Goal: Answer question/provide support: Share knowledge or assist other users

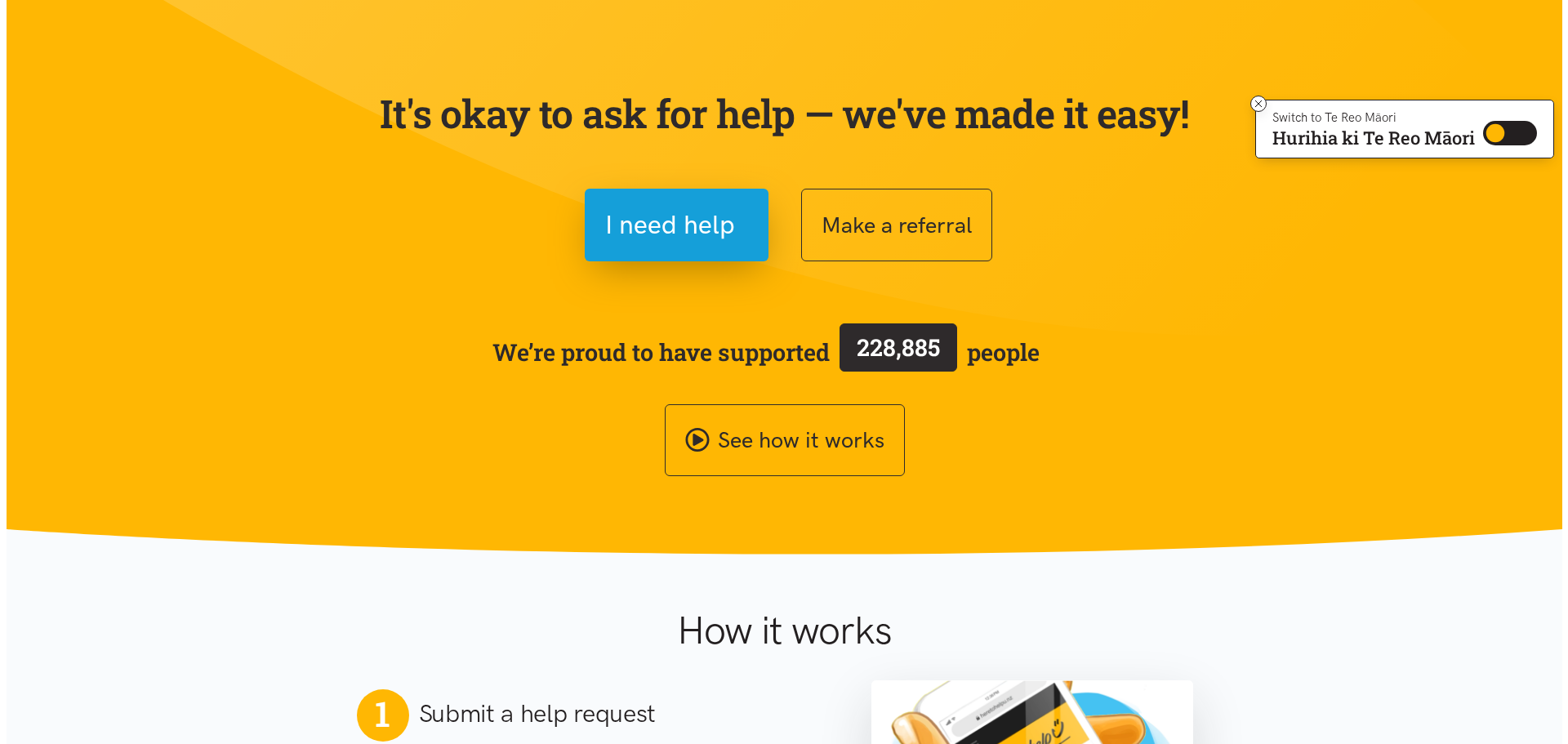
scroll to position [82, 0]
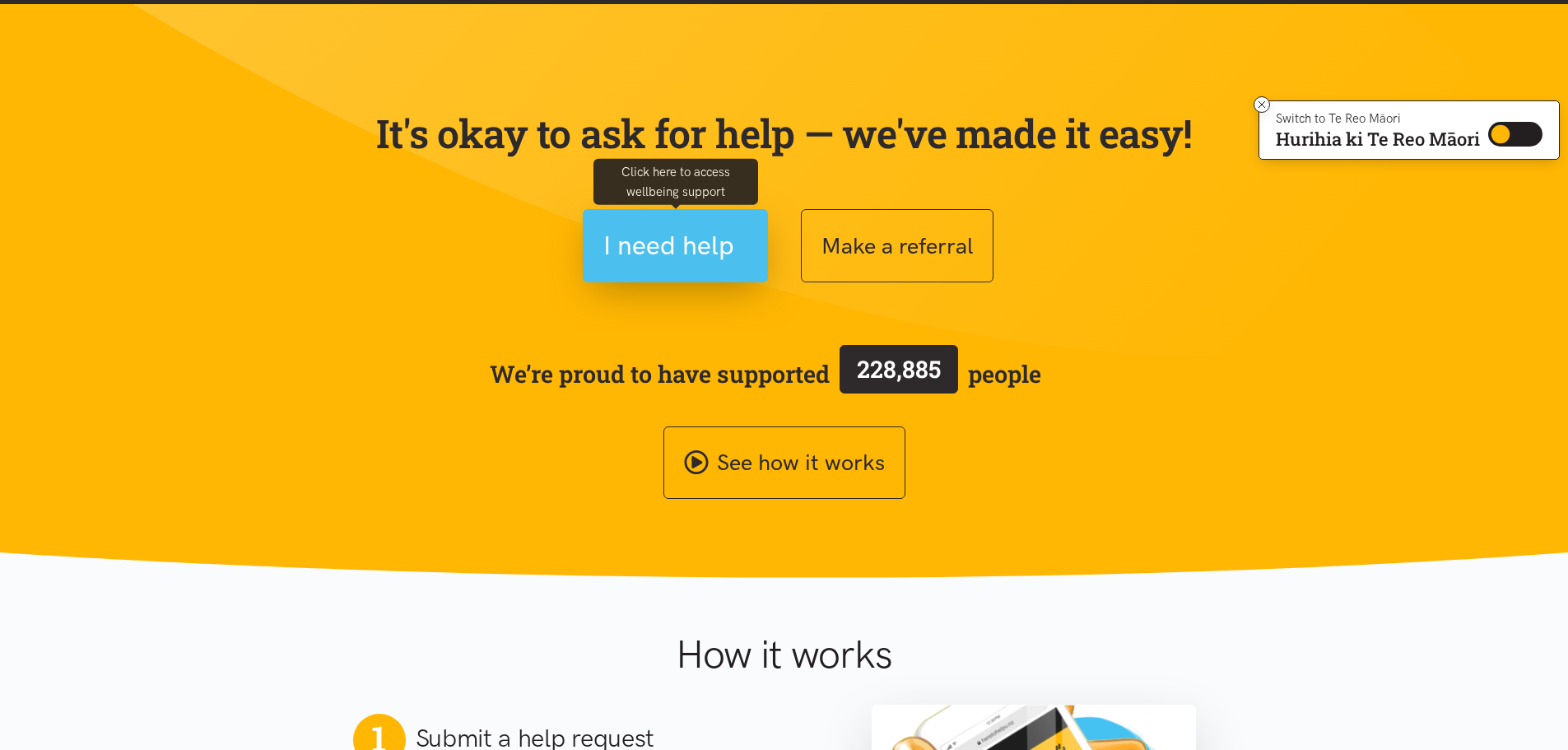
click at [698, 230] on span "I need help" at bounding box center [668, 246] width 130 height 42
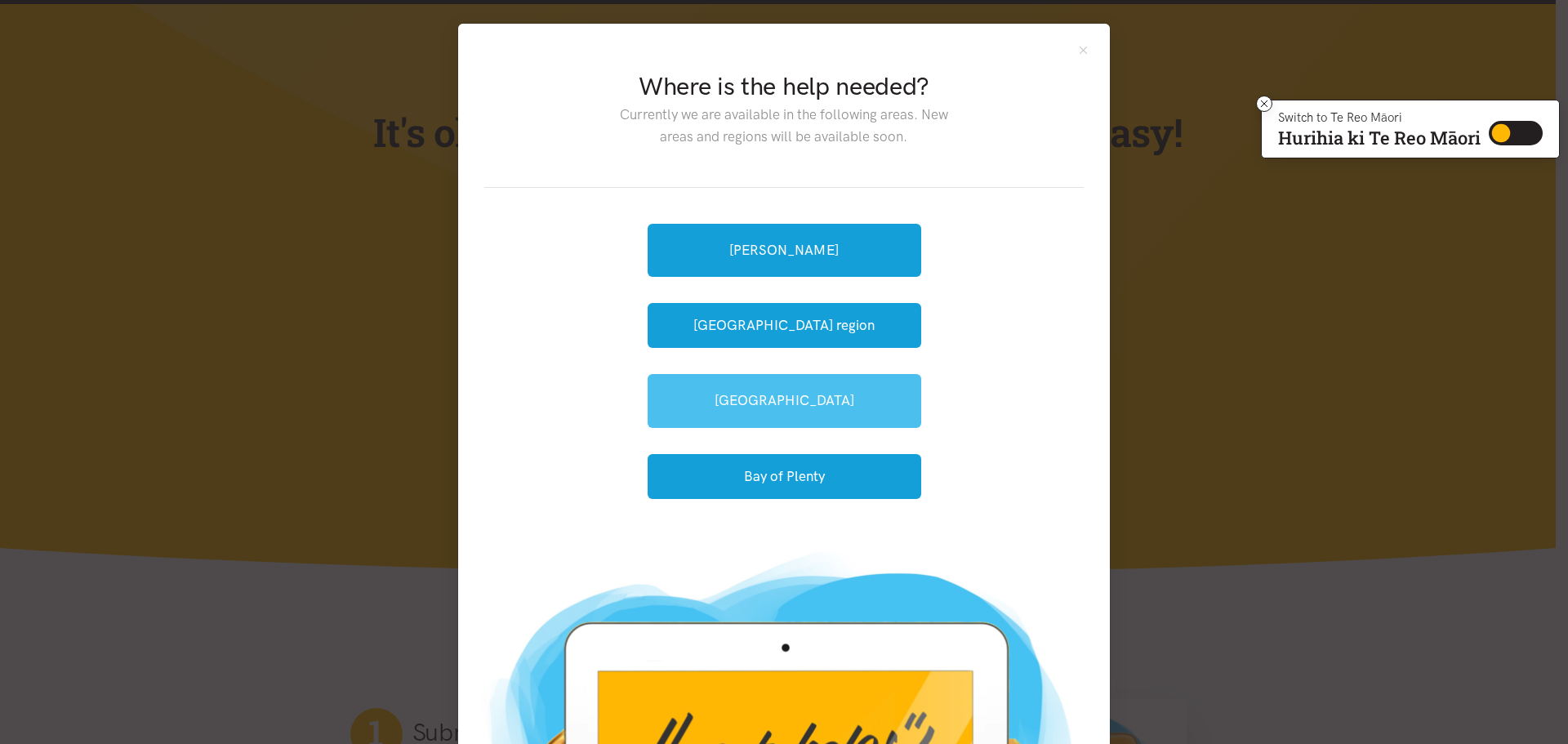
click at [790, 403] on link "[GEOGRAPHIC_DATA]" at bounding box center [784, 401] width 274 height 53
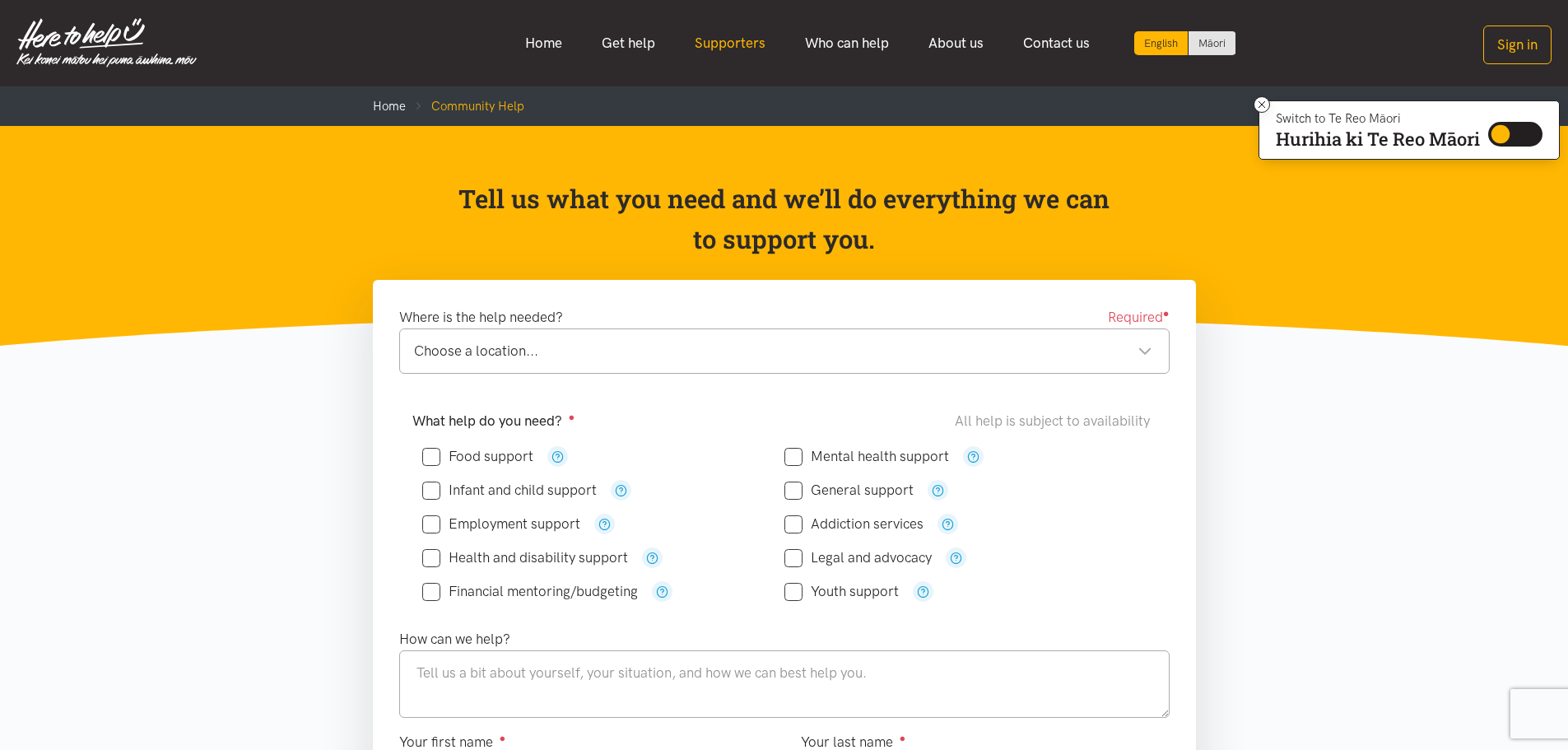
click at [720, 45] on link "Supporters" at bounding box center [730, 44] width 111 height 36
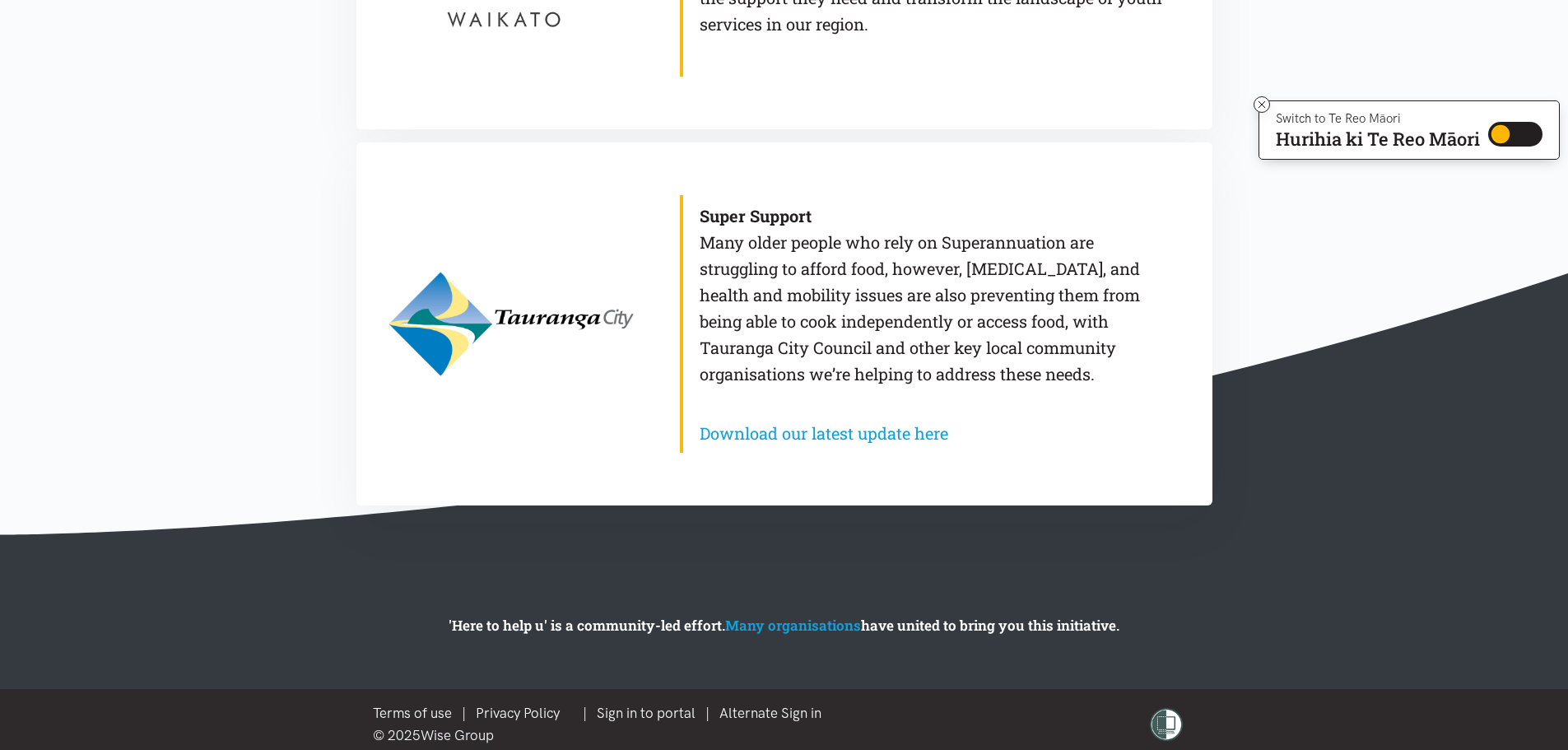
scroll to position [1512, 0]
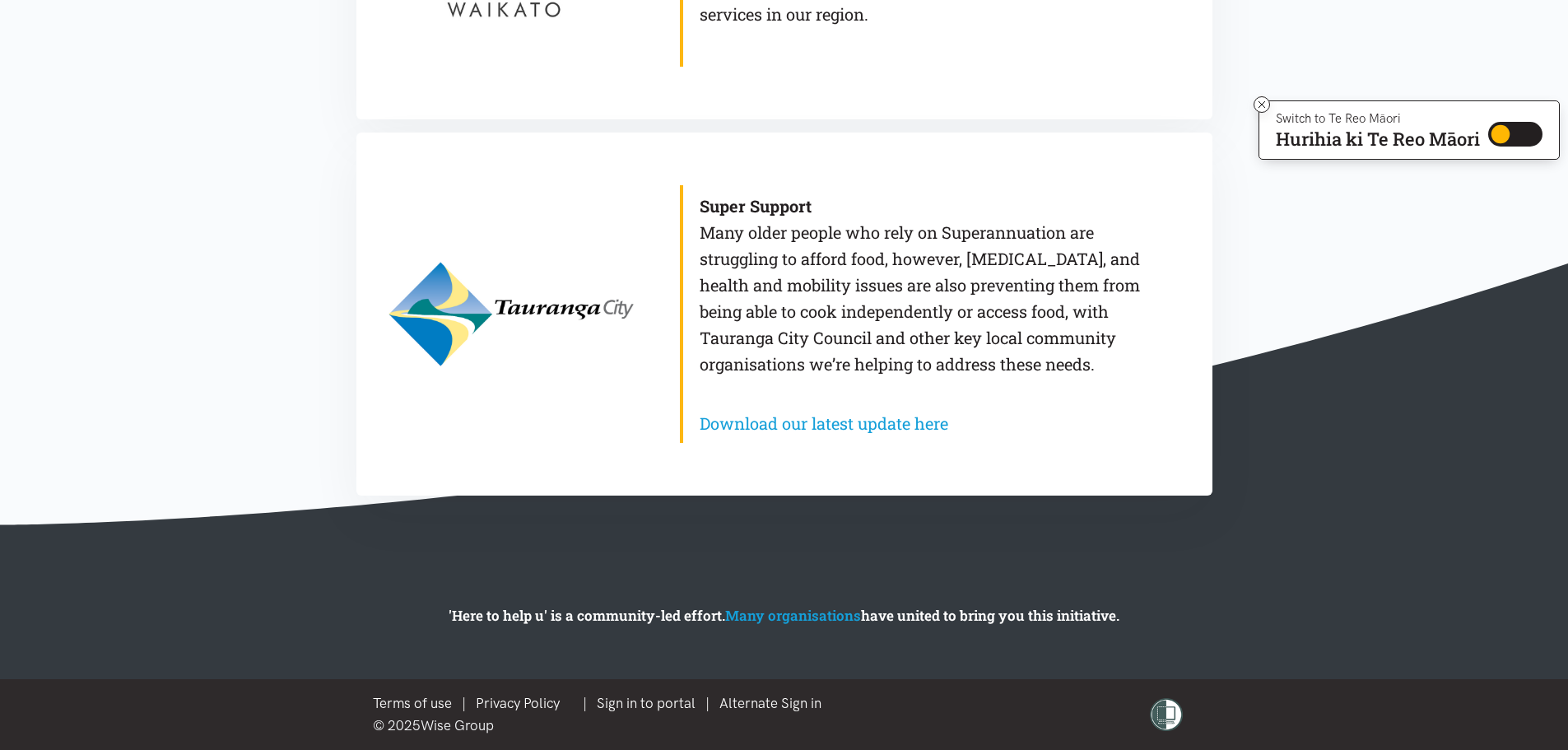
click at [729, 207] on b "Super Support" at bounding box center [756, 205] width 112 height 21
click at [831, 269] on p "Super Support Many older people who rely on Superannuation are struggling to af…" at bounding box center [931, 284] width 463 height 184
click at [819, 418] on link "Download our latest update here" at bounding box center [824, 422] width 249 height 21
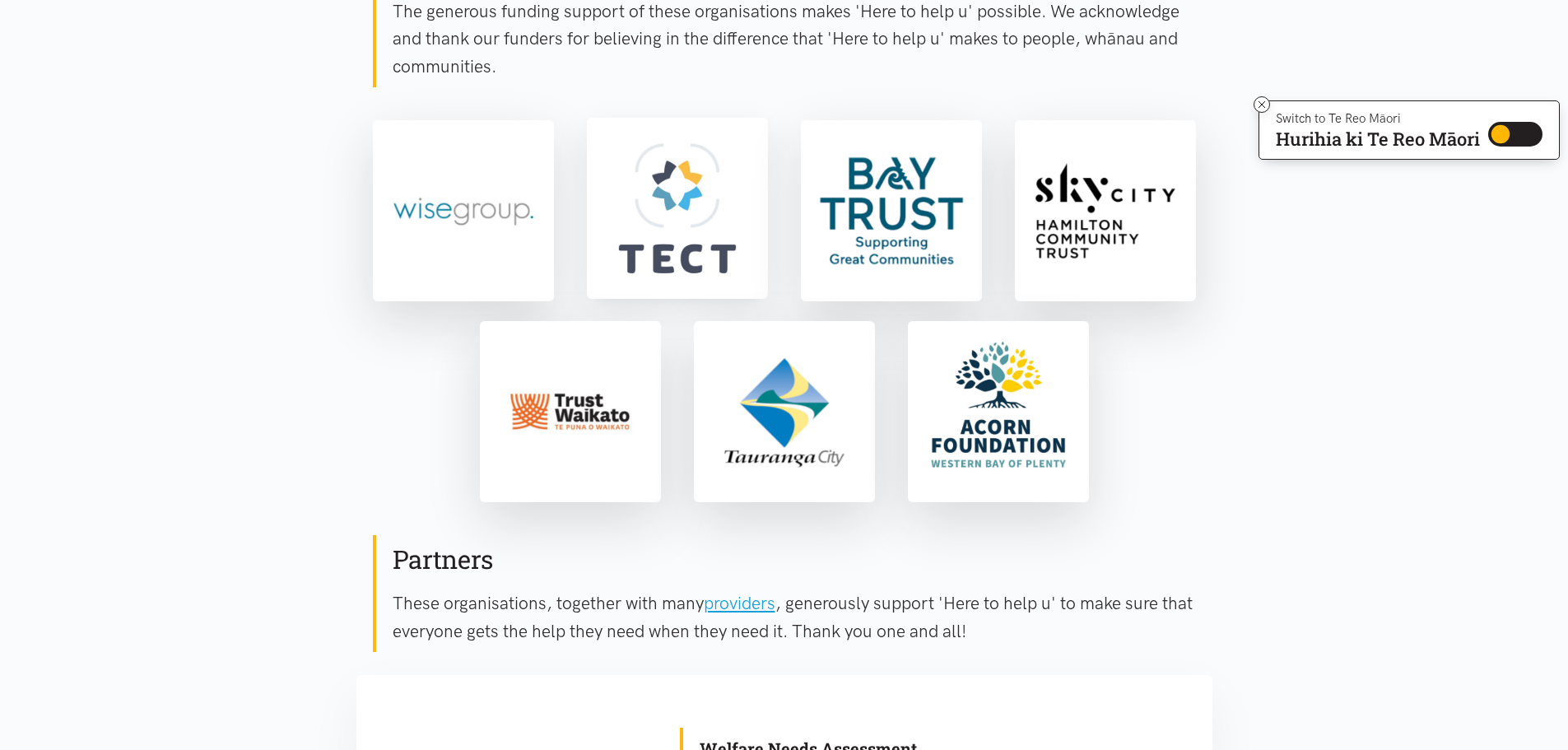
scroll to position [330, 0]
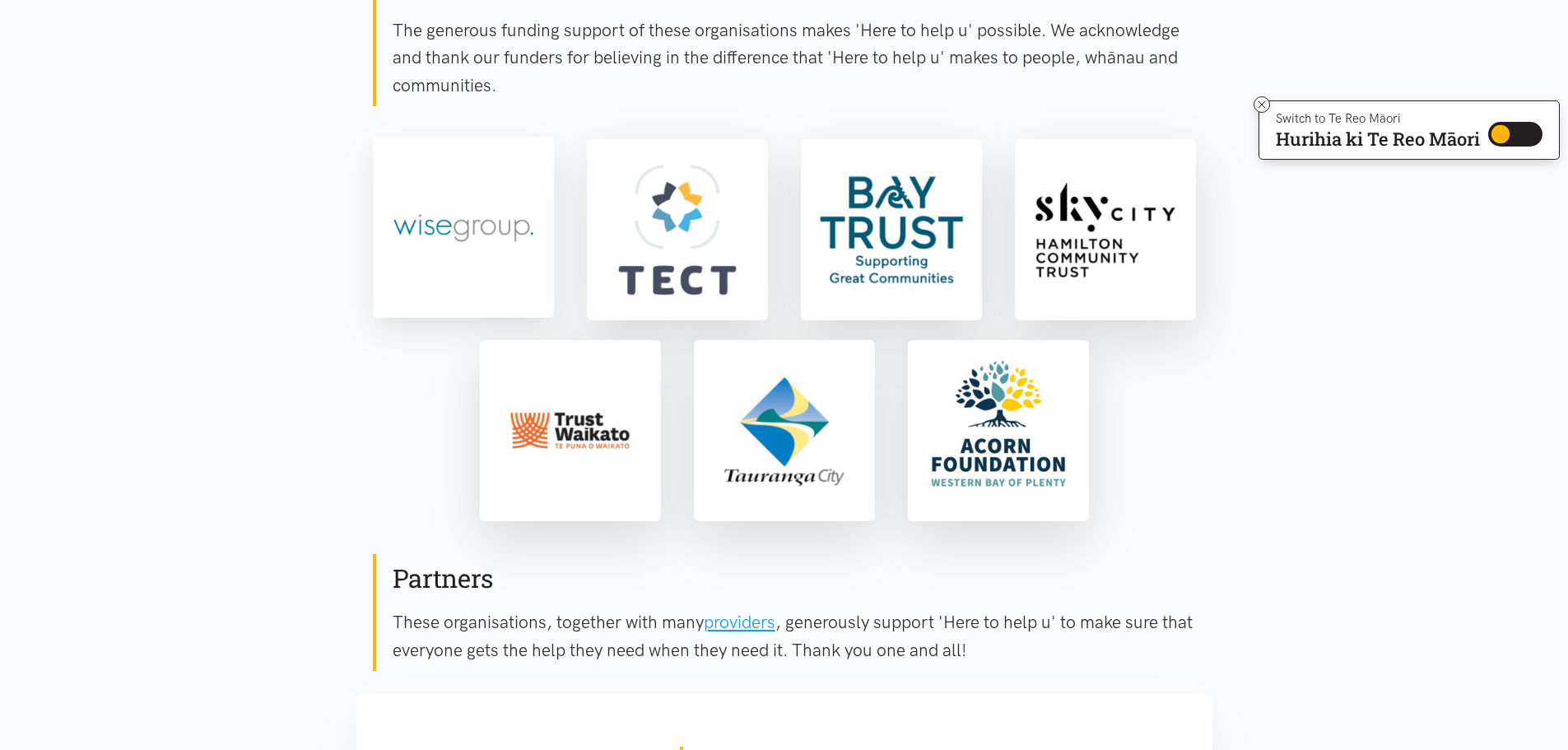
click at [504, 241] on img at bounding box center [463, 227] width 174 height 174
